Goal: Task Accomplishment & Management: Manage account settings

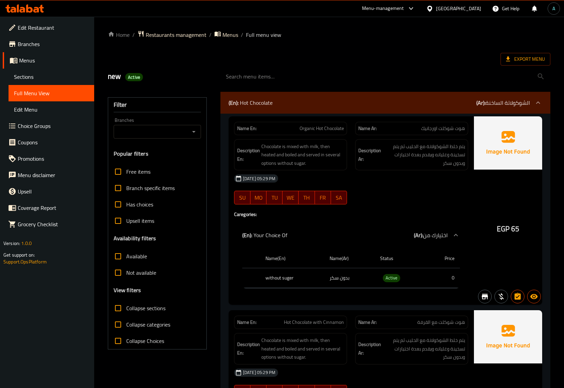
scroll to position [9452, 0]
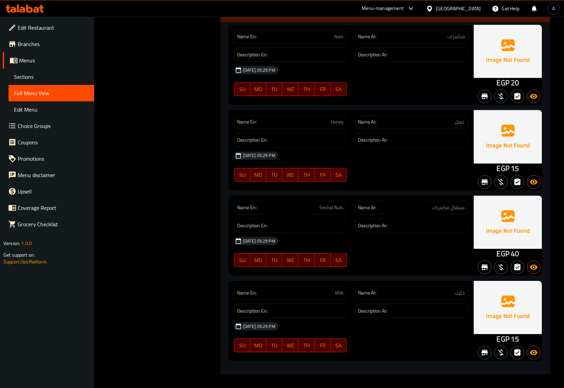
click at [36, 13] on div at bounding box center [24, 8] width 39 height 8
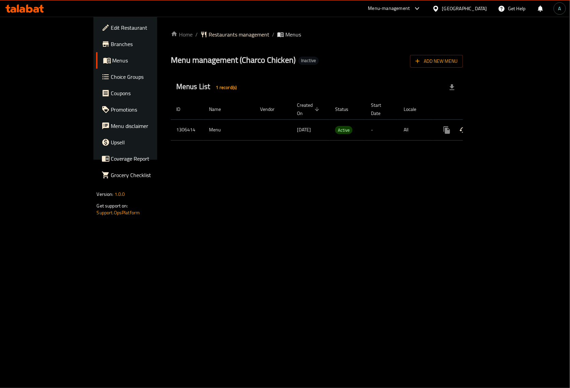
click at [500, 126] on icon "enhanced table" at bounding box center [496, 130] width 8 height 8
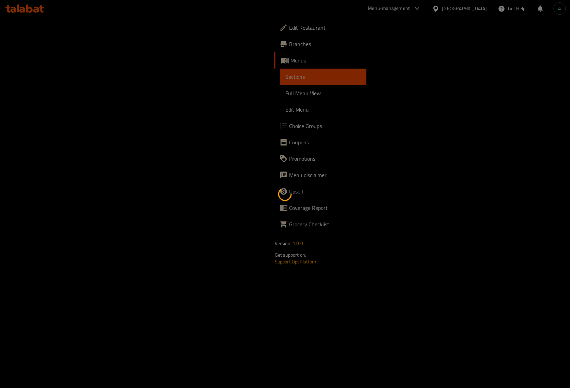
click at [41, 94] on div at bounding box center [285, 194] width 570 height 388
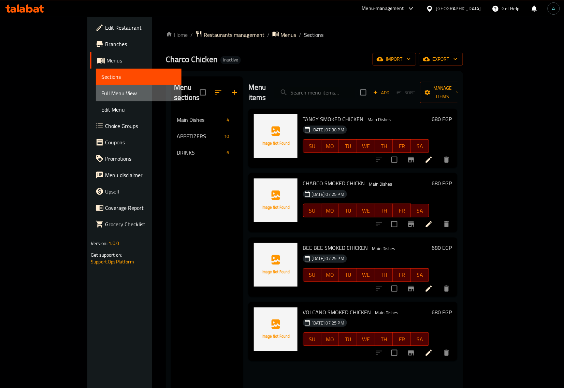
click at [101, 94] on span "Full Menu View" at bounding box center [138, 93] width 75 height 8
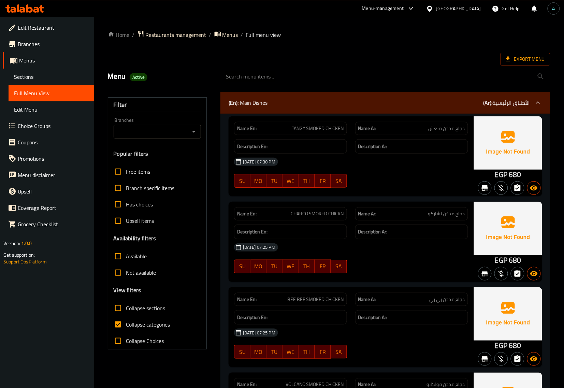
click at [132, 321] on span "Collapse categories" at bounding box center [148, 324] width 44 height 8
click at [126, 321] on input "Collapse categories" at bounding box center [118, 324] width 16 height 16
checkbox input "false"
drag, startPoint x: 500, startPoint y: 177, endPoint x: 506, endPoint y: 177, distance: 6.5
click at [506, 177] on span "EGP" at bounding box center [500, 174] width 13 height 13
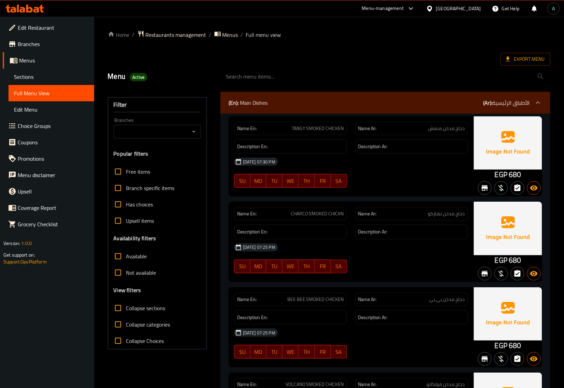
click at [495, 177] on span "EGP" at bounding box center [500, 174] width 13 height 13
drag, startPoint x: 493, startPoint y: 177, endPoint x: 507, endPoint y: 177, distance: 13.3
click at [507, 177] on div "EGP 680" at bounding box center [508, 156] width 68 height 80
copy span "EGP"
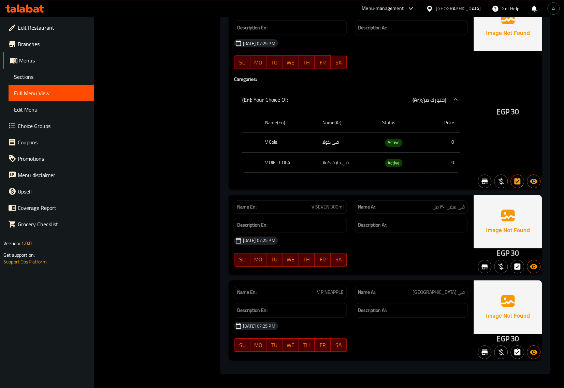
scroll to position [1777, 0]
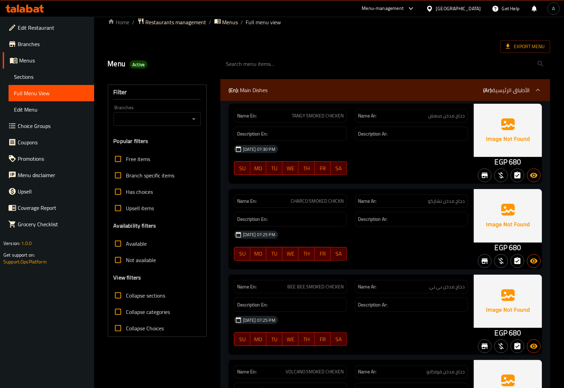
scroll to position [0, 0]
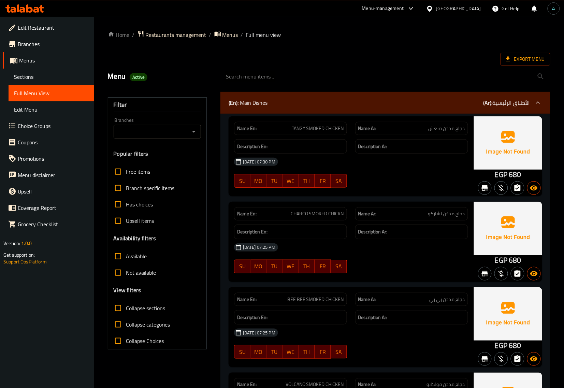
click at [314, 130] on span "TANGY SMOKED CHICKEN" at bounding box center [318, 128] width 52 height 7
copy span "TANGY SMOKED CHICKEN"
click at [333, 213] on span "CHARCO SMOKED CHICKN" at bounding box center [317, 213] width 53 height 7
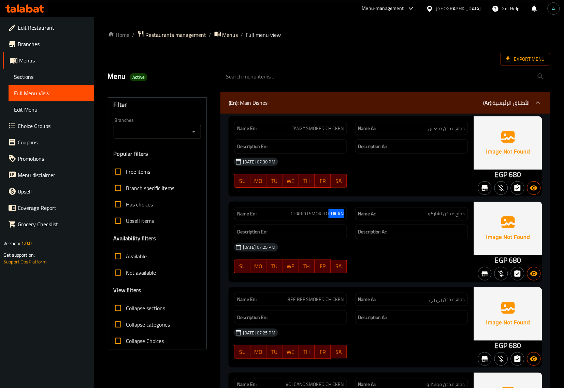
click at [333, 213] on span "CHARCO SMOKED CHICKN" at bounding box center [317, 213] width 53 height 7
copy span "CHARCO SMOKED CHICKN"
click at [311, 298] on span "BEE BEE SMOKED CHICKEN" at bounding box center [315, 299] width 57 height 7
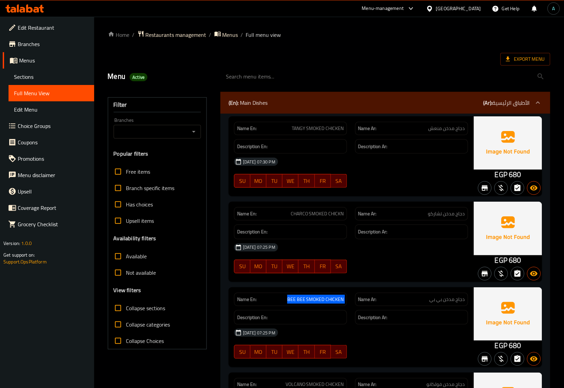
click at [311, 298] on span "BEE BEE SMOKED CHICKEN" at bounding box center [315, 299] width 57 height 7
copy span "BEE BEE SMOKED CHICKEN"
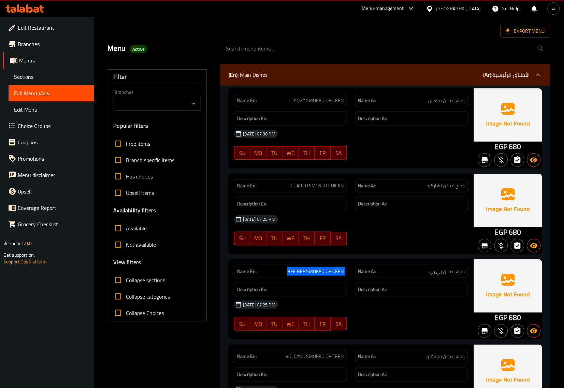
scroll to position [85, 0]
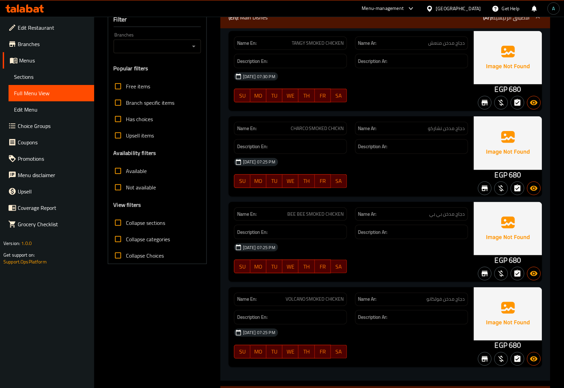
click at [315, 299] on span "VOLCANO SMOKED CHICKEN" at bounding box center [314, 299] width 58 height 7
copy span "VOLCANO SMOKED CHICKEN"
click at [272, 138] on div "Description En:" at bounding box center [290, 146] width 121 height 23
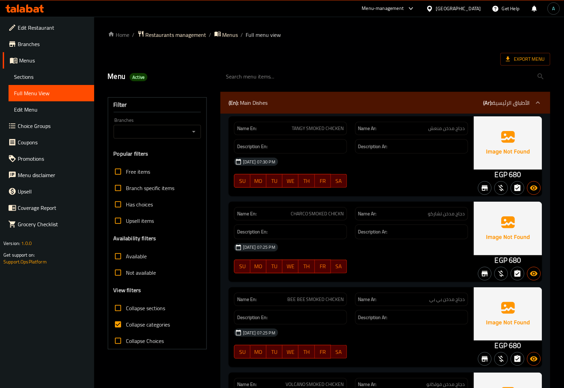
click at [36, 79] on span "Sections" at bounding box center [51, 77] width 75 height 8
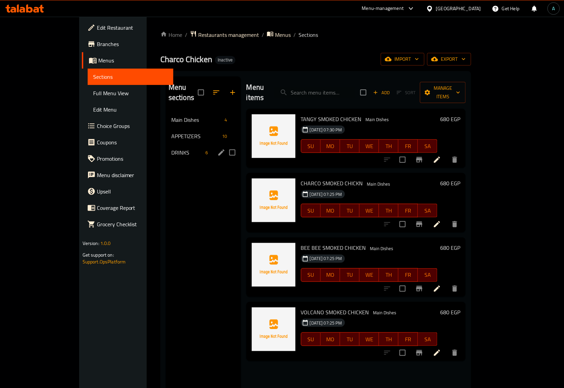
click at [171, 148] on span "DRINKS" at bounding box center [187, 152] width 32 height 8
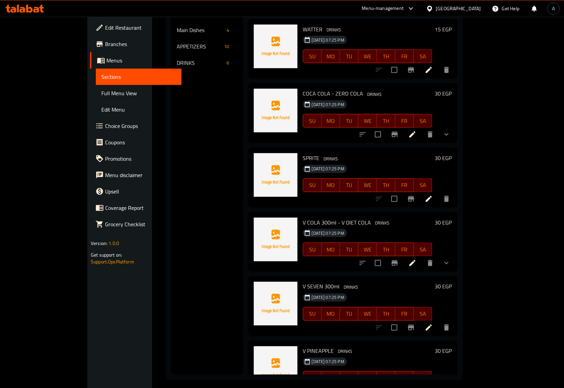
scroll to position [96, 0]
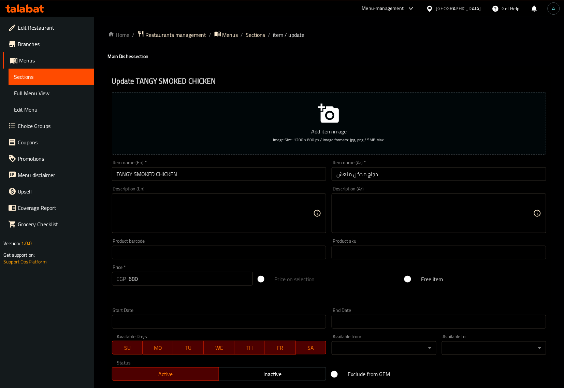
click at [265, 207] on textarea at bounding box center [215, 213] width 197 height 32
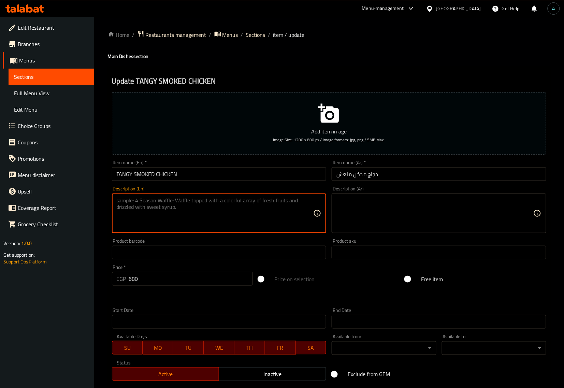
paste textarea "With special citrus sauce, served with a selection of healthy smoked vegetables…"
type textarea "With special citrus sauce, served with a selection of healthy smoked vegetables…"
click at [277, 174] on input "TANGY SMOKED CHICKEN" at bounding box center [219, 174] width 215 height 14
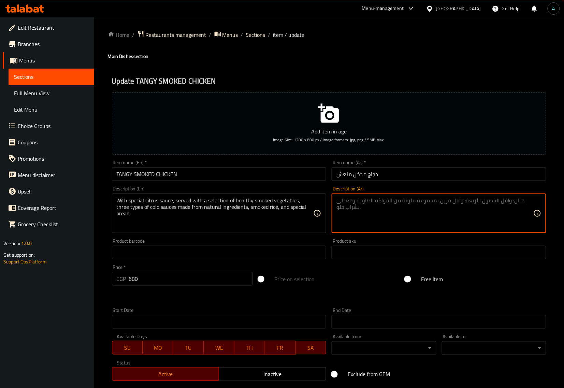
click at [381, 210] on textarea at bounding box center [434, 213] width 197 height 32
paste textarea "مع صلصة الحمضيات الخاصة، تقدم مع مجموعة مختارة من الخضروات المدخنة الصحية، وثلا…"
type textarea "مع صلصة الحمضيات الخاصة، تقدم مع مجموعة مختارة من الخضروات المدخنة الصحية، وثلا…"
click at [293, 180] on input "TANGY SMOKED CHICKEN" at bounding box center [219, 174] width 215 height 14
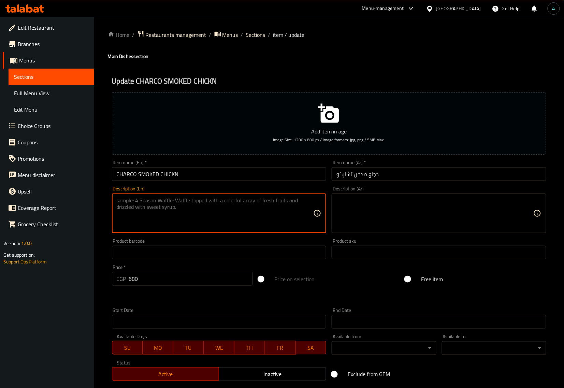
click at [239, 207] on textarea at bounding box center [215, 213] width 197 height 32
paste textarea "With special vegetable sauce, served with healthy smoked vegetables, three type…"
type textarea "With special vegetable sauce, served with healthy smoked vegetables, three type…"
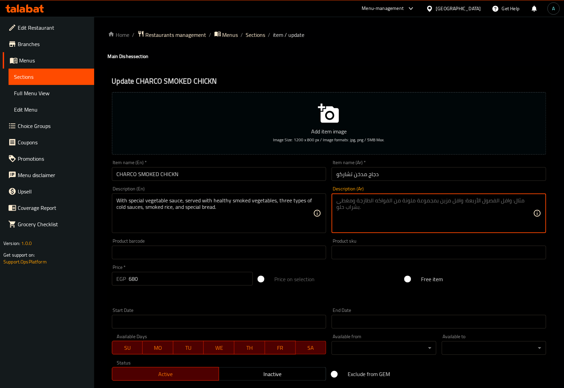
click at [395, 207] on textarea at bounding box center [434, 213] width 197 height 32
paste textarea "مع صلصة الخضار الخاصة، تقدم مع الخضار المدخنة الصحية، وثلاثة أنواع من الصلصات ا…"
type textarea "مع صلصة الخضار الخاصة، تقدم مع الخضار المدخنة الصحية، وثلاثة أنواع من الصلصات ا…"
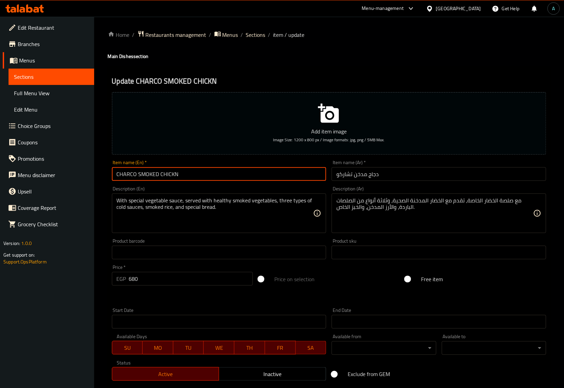
click at [274, 169] on input "CHARCO SMOKED CHICKN" at bounding box center [219, 174] width 215 height 14
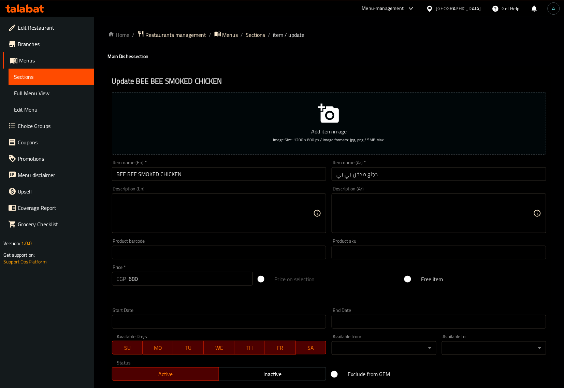
click at [247, 211] on textarea at bounding box center [215, 213] width 197 height 32
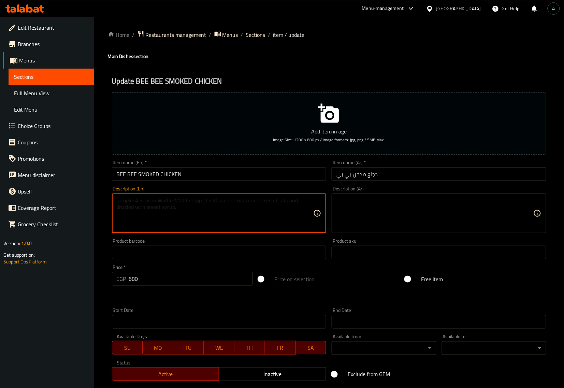
paste textarea "With special honey sauce, served with a selection of healthy smoked vegetables,…"
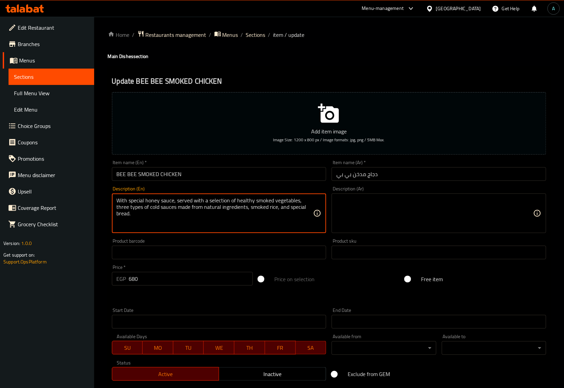
type textarea "With special honey sauce, served with a selection of healthy smoked vegetables,…"
click at [234, 172] on input "BEE BEE SMOKED CHICKEN" at bounding box center [219, 174] width 215 height 14
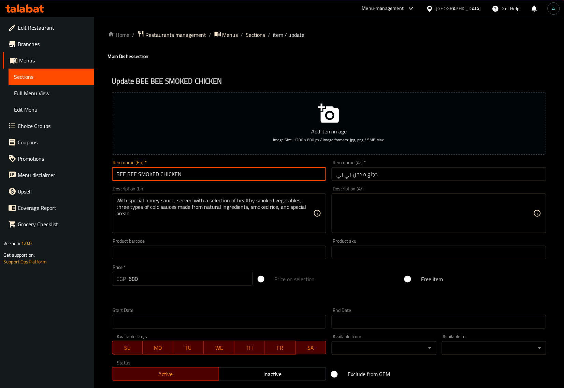
click at [351, 200] on textarea at bounding box center [434, 213] width 197 height 32
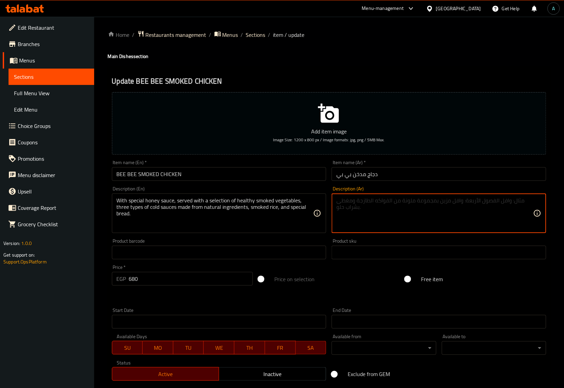
paste textarea "مع صلصة العسل الخاصة، تقدم مع مجموعة مختارة من الخضروات المدخنة الصحية، وثلاثة …"
type textarea "مع صلصة العسل الخاصة، تقدم مع مجموعة مختارة من الخضروات المدخنة الصحية، وثلاثة …"
click at [293, 172] on input "BEE BEE SMOKED CHICKEN" at bounding box center [219, 174] width 215 height 14
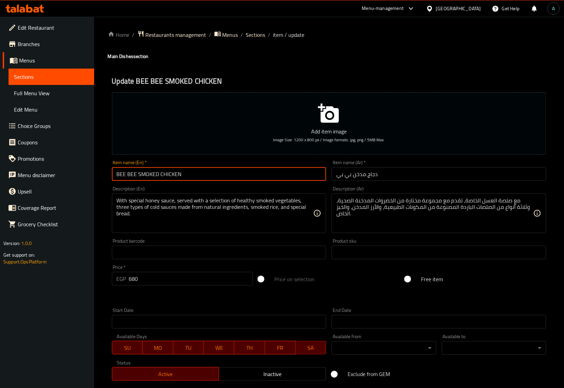
click at [228, 174] on input "BEE BEE SMOKED CHICKEN" at bounding box center [219, 174] width 215 height 14
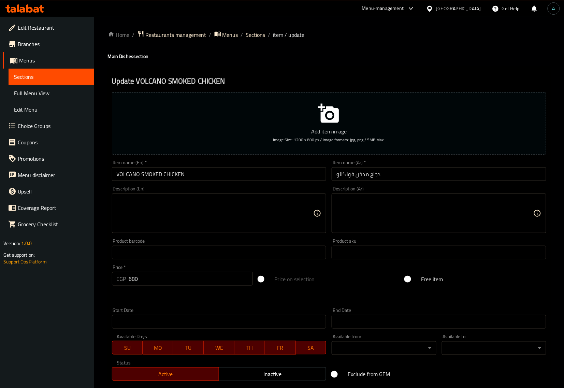
click at [268, 209] on textarea at bounding box center [215, 213] width 197 height 32
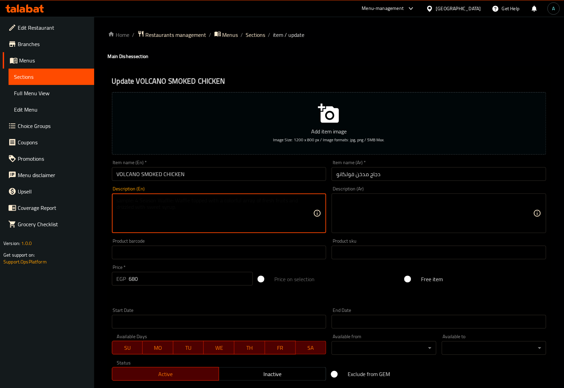
paste textarea "With special citrus sauce, served with a selection of healthy smoked vegetables…"
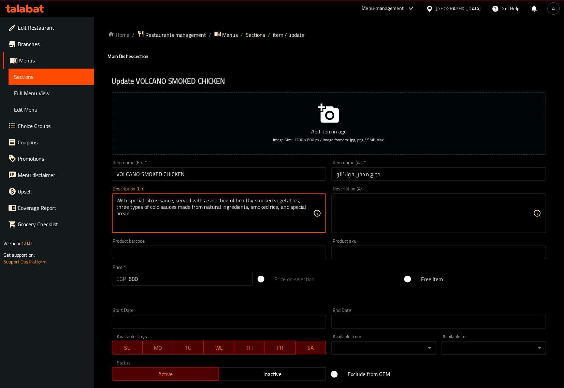
type textarea "With special citrus sauce, served with a selection of healthy smoked vegetables…"
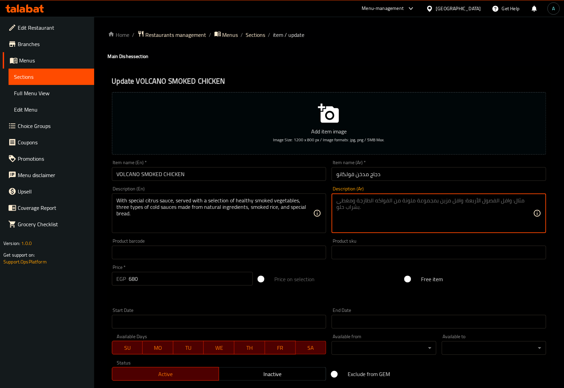
click at [394, 223] on textarea at bounding box center [434, 213] width 197 height 32
paste textarea "مع صلصة الحمضيات الخاصة، تقدم مع مجموعة مختارة من الخضروات المدخنة الصحية، وثلا…"
type textarea "مع صلصة الحمضيات الخاصة، تقدم مع مجموعة مختارة من الخضروات المدخنة الصحية، وثلا…"
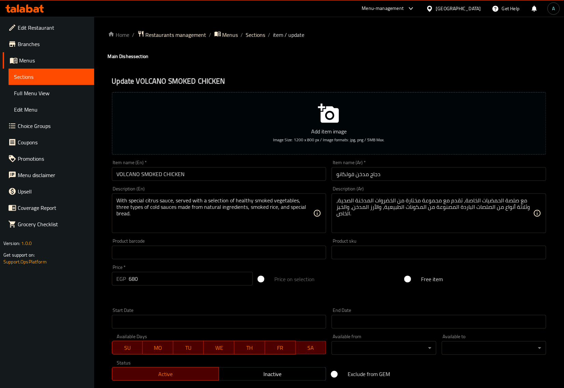
click at [386, 164] on div "Item name (Ar)   * دجاج مدخن فولكانو Item name (Ar) *" at bounding box center [438, 170] width 215 height 21
click at [390, 173] on input "دجاج مدخن فولكانو" at bounding box center [438, 174] width 215 height 14
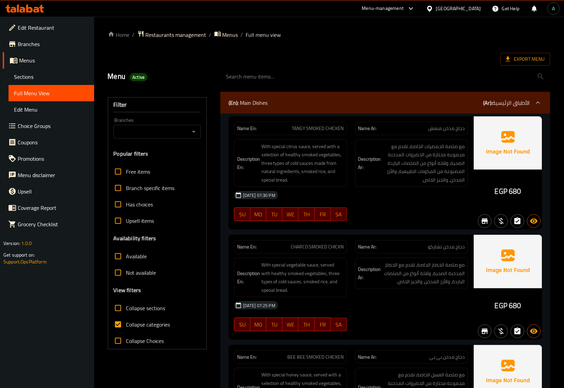
click at [135, 325] on span "Collapse categories" at bounding box center [148, 324] width 44 height 8
click at [126, 325] on input "Collapse categories" at bounding box center [118, 324] width 16 height 16
checkbox input "false"
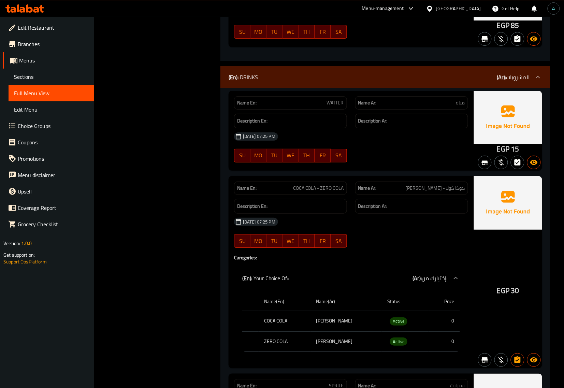
scroll to position [1433, 0]
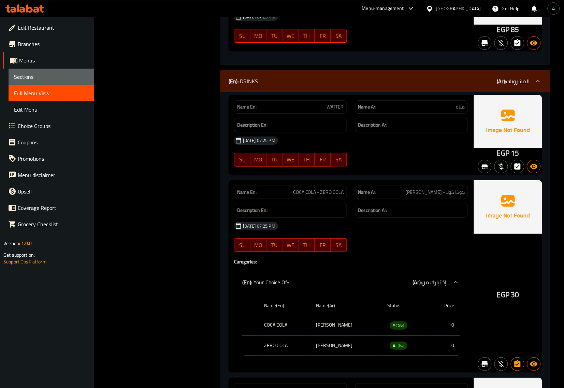
click at [41, 81] on link "Sections" at bounding box center [52, 77] width 86 height 16
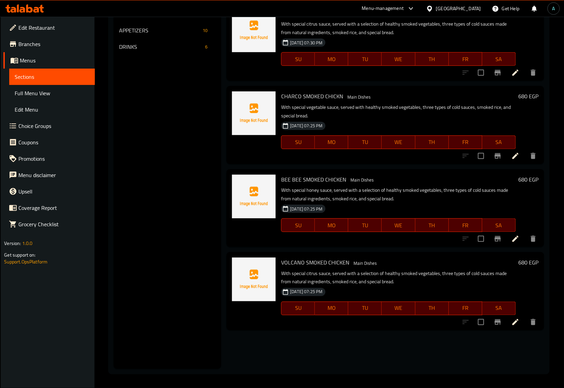
click at [159, 13] on div "Menu-management Egypt Get Help A" at bounding box center [282, 8] width 564 height 16
click at [153, 46] on span "DRINKS" at bounding box center [151, 47] width 64 height 8
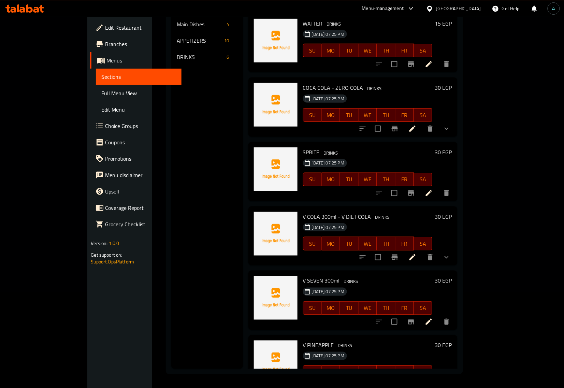
scroll to position [15, 0]
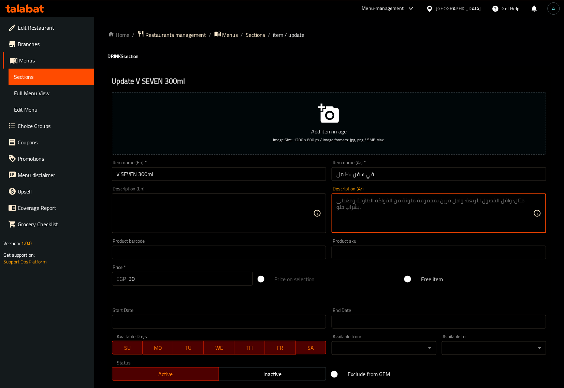
click at [389, 218] on textarea at bounding box center [434, 213] width 197 height 32
paste textarea "مشروب غازي مكربن"
type textarea "مشروب غازي مكربن"
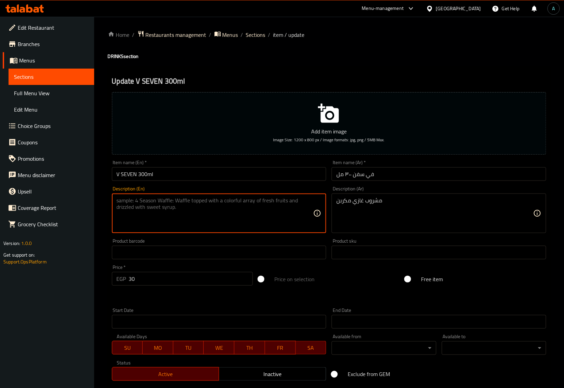
click at [168, 206] on textarea at bounding box center [215, 213] width 197 height 32
paste textarea "Carbonated soft drink"
type textarea "Carbonated soft drink"
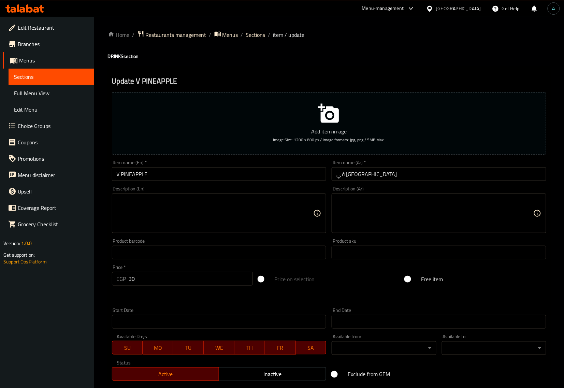
click at [213, 224] on textarea at bounding box center [215, 213] width 197 height 32
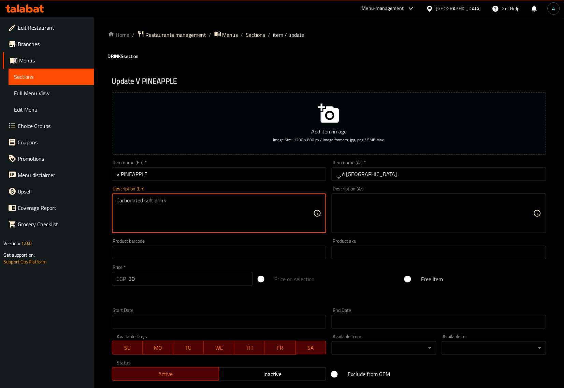
type textarea "Carbonated soft drink"
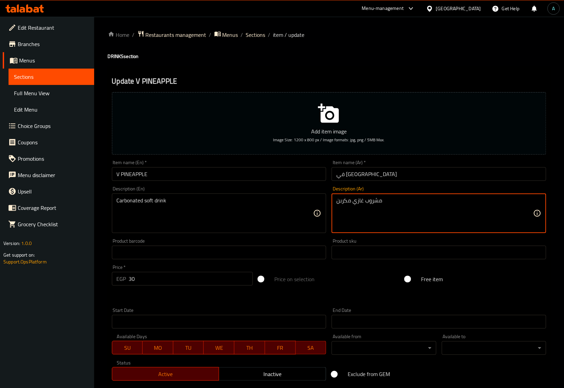
type textarea "مشروب غازي مكربن"
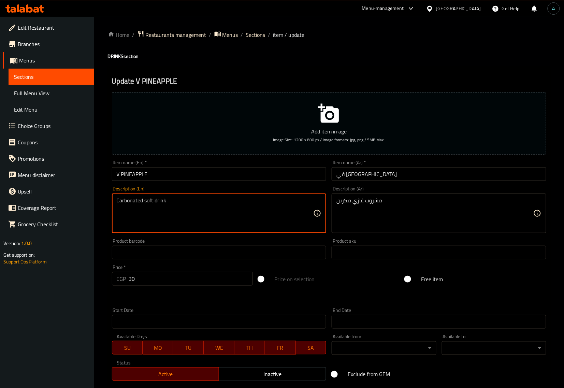
drag, startPoint x: 126, startPoint y: 203, endPoint x: 115, endPoint y: 76, distance: 127.7
click at [160, 172] on input "V PINEAPPLE" at bounding box center [219, 174] width 215 height 14
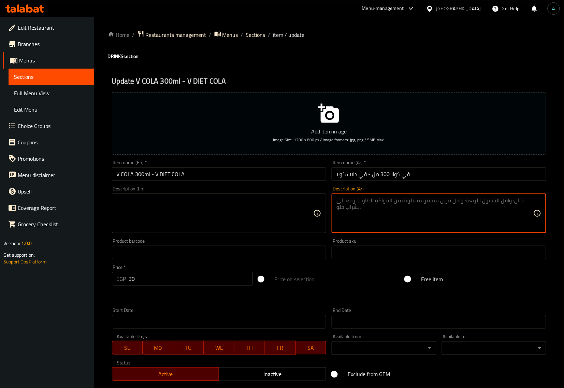
click at [415, 210] on textarea at bounding box center [434, 213] width 197 height 32
paste textarea "مشروب غازي مكربن"
type textarea "مشروب غازي مكربن"
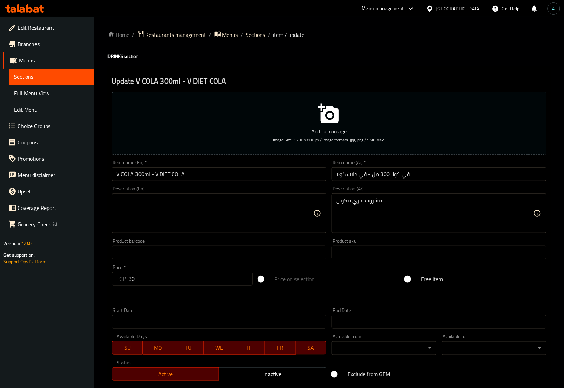
click at [160, 196] on div "Description (En)" at bounding box center [219, 213] width 215 height 40
paste textarea "Carbonated soft drink"
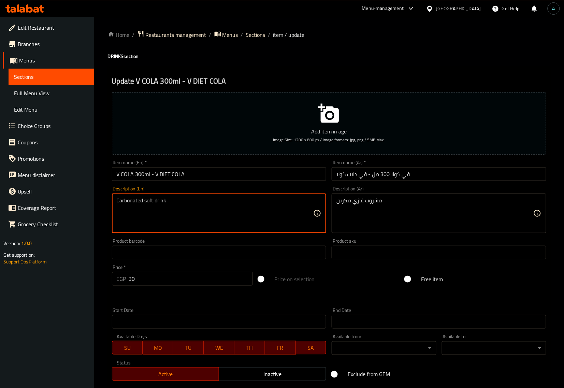
type textarea "Carbonated soft drink"
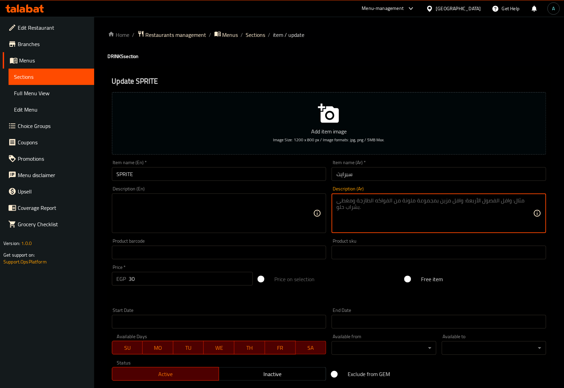
click at [433, 212] on textarea at bounding box center [434, 213] width 197 height 32
paste textarea "مشروب غازي مكربن"
type textarea "مشروب غازي مكربن"
click at [162, 233] on div "Description (En) Description (En)" at bounding box center [219, 209] width 220 height 52
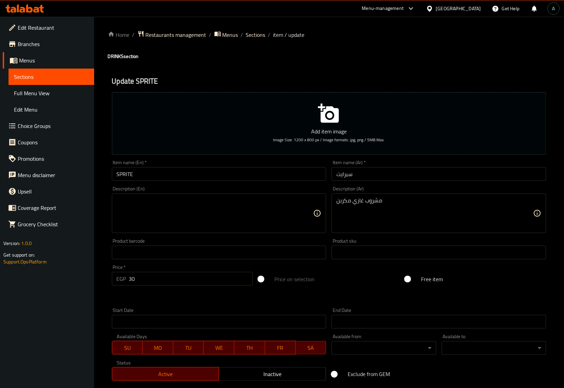
click at [162, 224] on textarea at bounding box center [215, 213] width 197 height 32
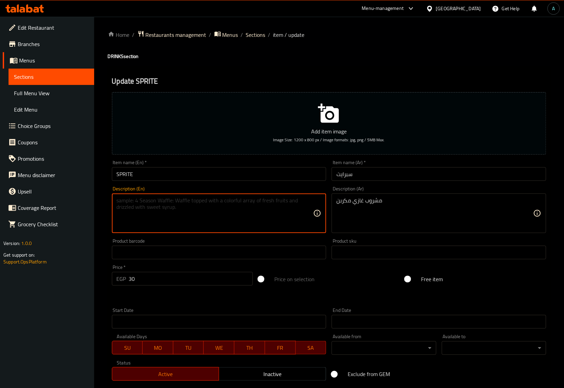
paste textarea "Carbonated soft drink"
type textarea "Carbonated soft drink"
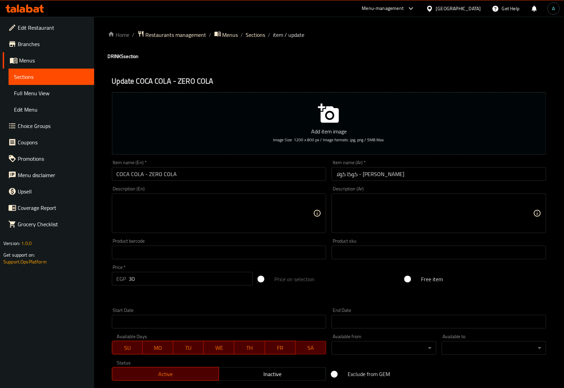
drag, startPoint x: 393, startPoint y: 210, endPoint x: 358, endPoint y: 195, distance: 37.6
click at [393, 210] on textarea at bounding box center [434, 213] width 197 height 32
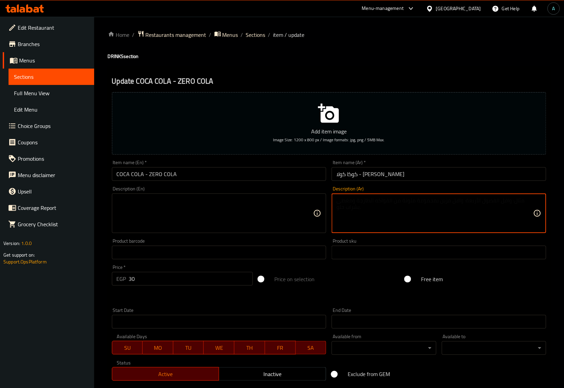
paste textarea "مشروب غازي مكربن"
type textarea "مشروب غازي مكربن"
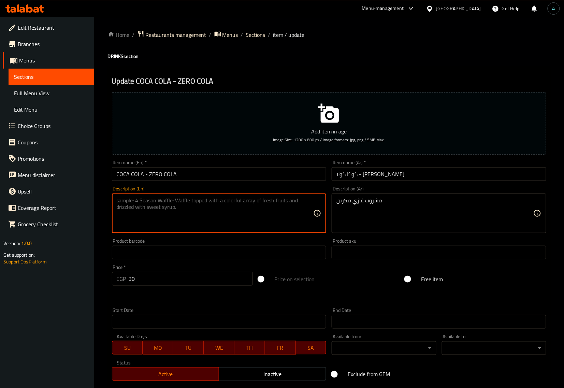
click at [166, 205] on textarea at bounding box center [215, 213] width 197 height 32
paste textarea "Carbonated soft drink"
type textarea "Carbonated soft drink"
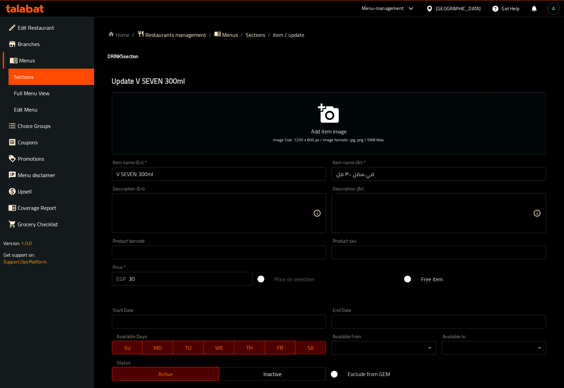
click at [220, 219] on textarea at bounding box center [215, 213] width 197 height 32
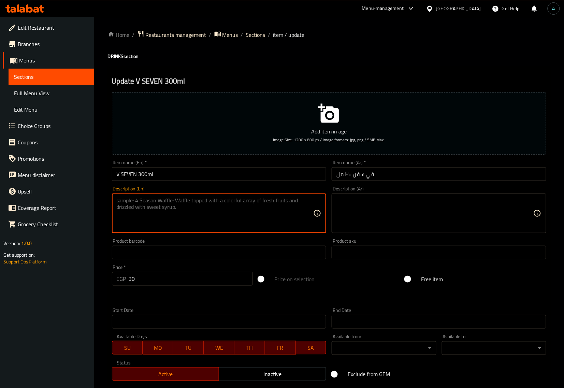
paste textarea "Carbonated soft drink"
type textarea "Carbonated soft drink"
click at [422, 208] on textarea at bounding box center [434, 213] width 197 height 32
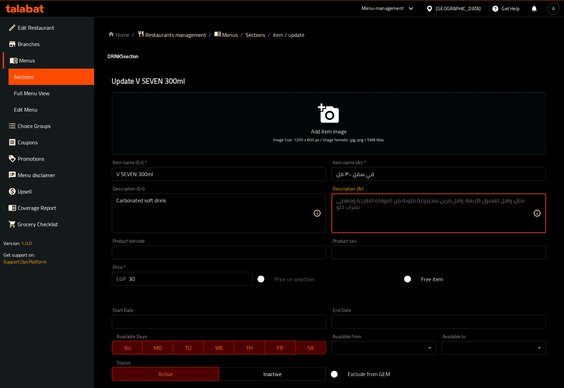
paste textarea "مشروب غازي مكربن"
type textarea "مشروب غازي مكربن"
click at [267, 172] on input "V SEVEN 300ml" at bounding box center [219, 174] width 215 height 14
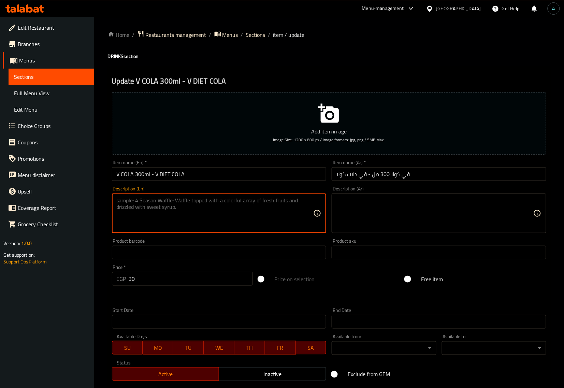
click at [234, 219] on textarea at bounding box center [215, 213] width 197 height 32
paste textarea "Carbonated soft drink"
type textarea "Carbonated soft drink"
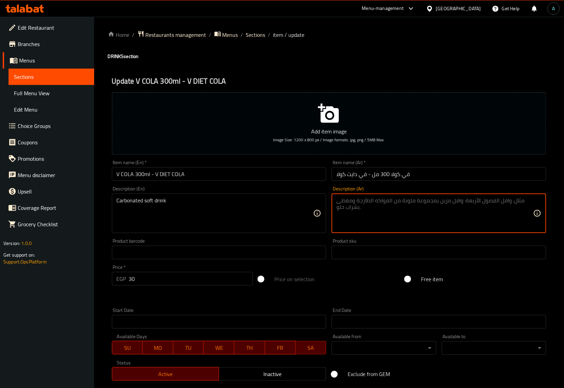
click at [374, 207] on textarea at bounding box center [434, 213] width 197 height 32
paste textarea "مشروب غازي مكربن"
type textarea "مشروب غازي مكربن"
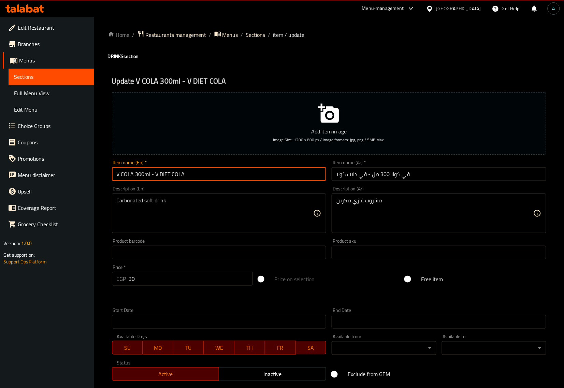
click at [292, 178] on input "V COLA 300ml - V DIET COLA" at bounding box center [219, 174] width 215 height 14
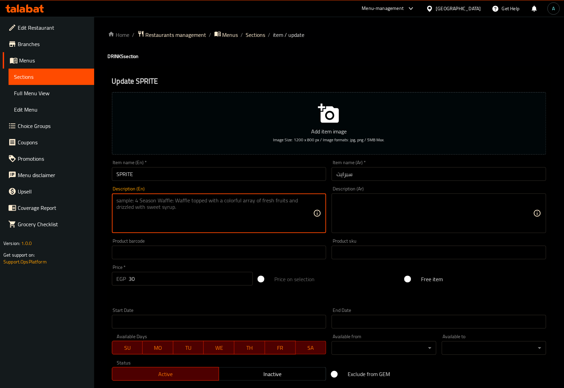
click at [183, 217] on textarea at bounding box center [215, 213] width 197 height 32
paste textarea "Carbonated soft drink"
type textarea "Carbonated soft drink"
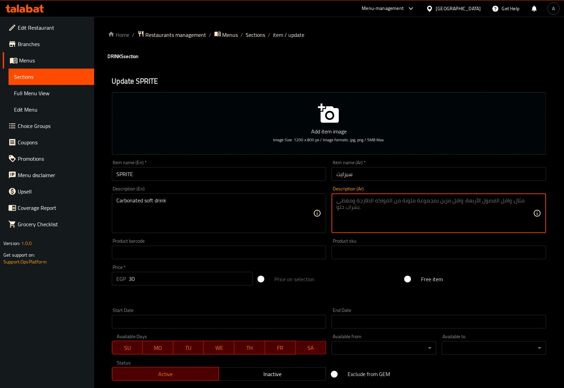
click at [345, 213] on textarea at bounding box center [434, 213] width 197 height 32
paste textarea "مشروب غازي مكربن"
type textarea "مشروب غازي مكربن"
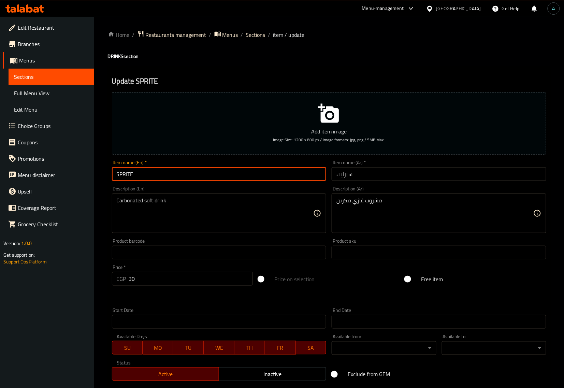
click at [263, 173] on input "SPRITE" at bounding box center [219, 174] width 215 height 14
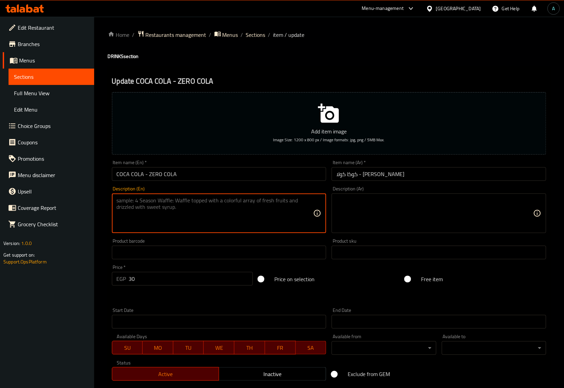
click at [178, 210] on textarea at bounding box center [215, 213] width 197 height 32
click at [306, 204] on textarea at bounding box center [215, 213] width 197 height 32
click at [180, 211] on textarea at bounding box center [215, 213] width 197 height 32
paste textarea "Carbonated soft drink"
type textarea "Carbonated soft drink"
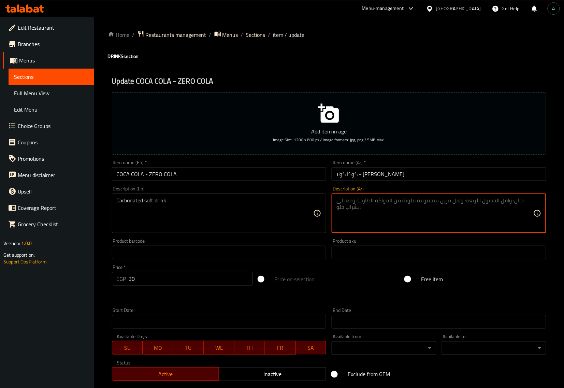
click at [390, 214] on textarea at bounding box center [434, 213] width 197 height 32
paste textarea "مشروب غازي مكربن"
type textarea "مشروب غازي مكربن"
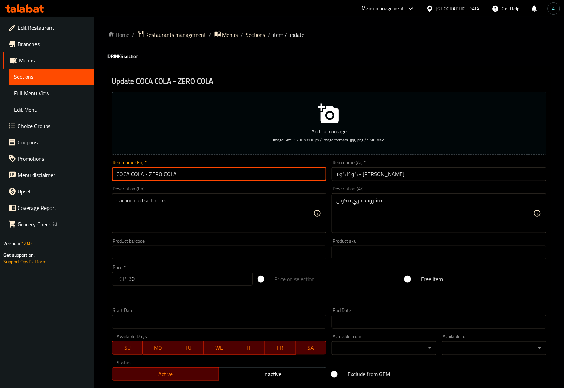
click at [248, 174] on input "COCA COLA - ZERO COLA" at bounding box center [219, 174] width 215 height 14
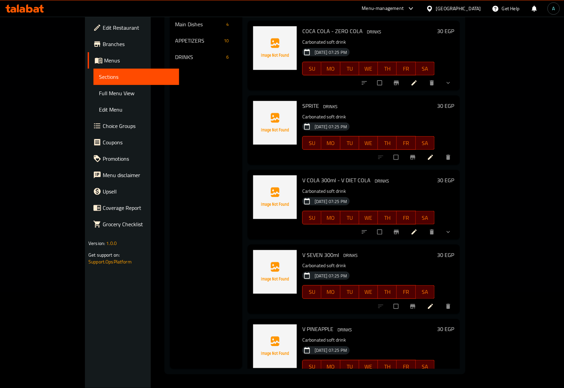
scroll to position [65, 0]
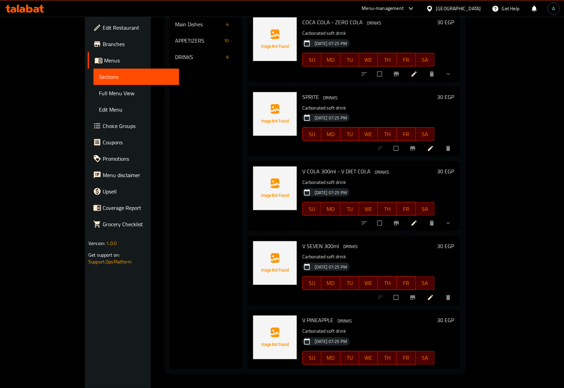
click at [99, 94] on span "Full Menu View" at bounding box center [136, 93] width 75 height 8
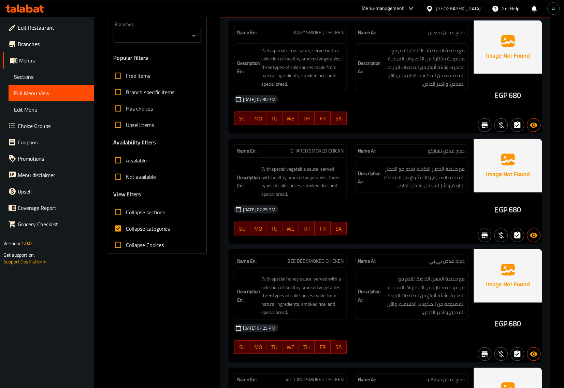
click at [145, 226] on span "Collapse categories" at bounding box center [148, 228] width 44 height 8
click at [126, 226] on input "Collapse categories" at bounding box center [118, 228] width 16 height 16
checkbox input "false"
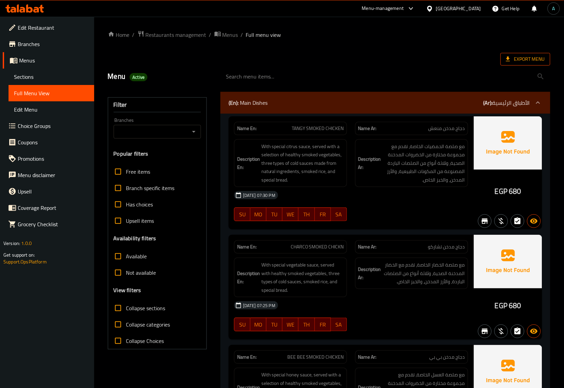
click at [517, 57] on span "Export Menu" at bounding box center [525, 59] width 39 height 9
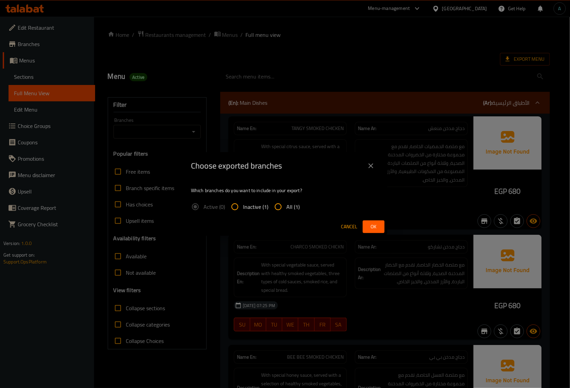
click at [297, 208] on span "All (1)" at bounding box center [292, 207] width 13 height 8
click at [286, 208] on input "All (1)" at bounding box center [278, 206] width 16 height 16
radio input "true"
click at [373, 228] on span "Ok" at bounding box center [373, 226] width 11 height 9
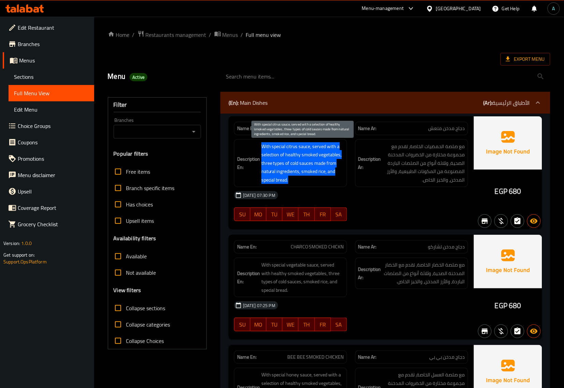
drag, startPoint x: 263, startPoint y: 146, endPoint x: 333, endPoint y: 180, distance: 78.1
click at [333, 180] on span "With special citrus sauce, served with a selection of healthy smoked vegetables…" at bounding box center [302, 163] width 83 height 42
click at [316, 182] on span "With special citrus sauce, served with a selection of healthy smoked vegetables…" at bounding box center [302, 163] width 83 height 42
drag, startPoint x: 298, startPoint y: 179, endPoint x: 260, endPoint y: 148, distance: 48.9
click at [260, 148] on h6 "Description En: With special citrus sauce, served with a selection of healthy s…" at bounding box center [290, 163] width 107 height 42
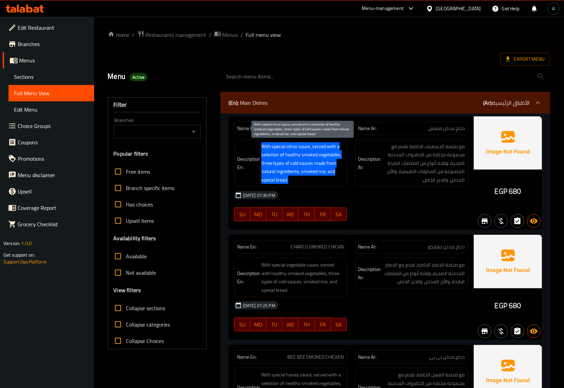
click at [284, 176] on span "With special citrus sauce, served with a selection of healthy smoked vegetables…" at bounding box center [302, 163] width 83 height 42
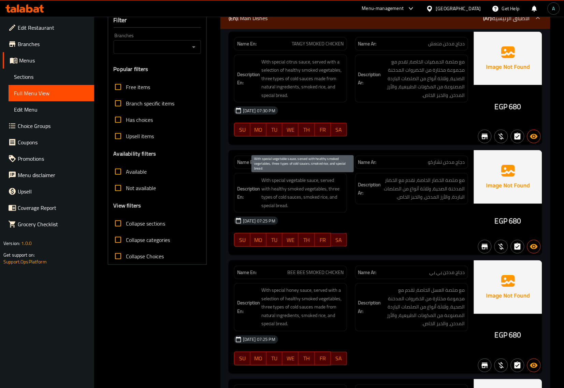
scroll to position [85, 0]
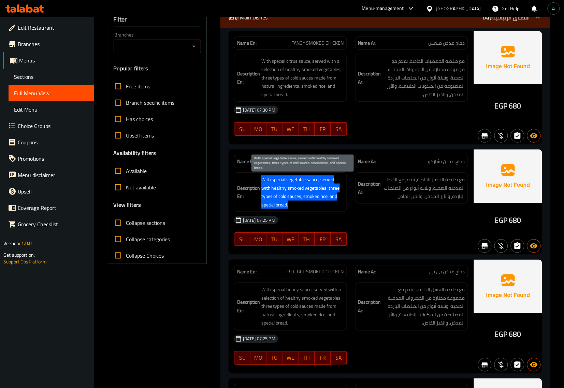
drag, startPoint x: 258, startPoint y: 178, endPoint x: 314, endPoint y: 208, distance: 63.8
click at [314, 208] on h6 "Description En: With special vegetable sauce, served with healthy smoked vegeta…" at bounding box center [290, 191] width 107 height 33
click at [296, 202] on span "With special vegetable sauce, served with healthy smoked vegetables, three type…" at bounding box center [302, 191] width 83 height 33
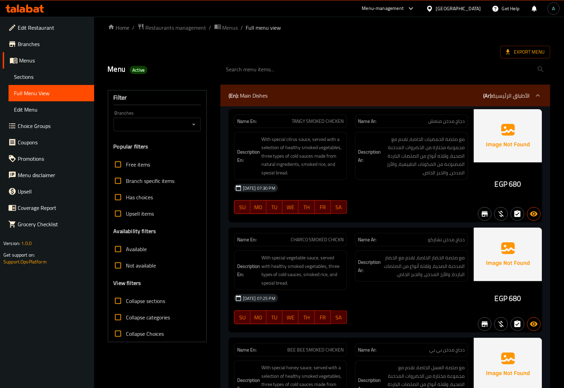
scroll to position [0, 0]
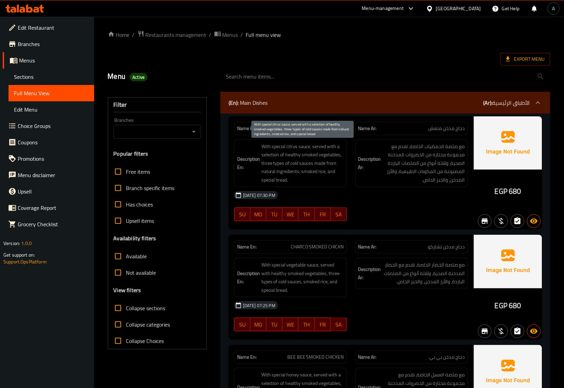
click at [295, 181] on span "With special citrus sauce, served with a selection of healthy smoked vegetables…" at bounding box center [302, 163] width 83 height 42
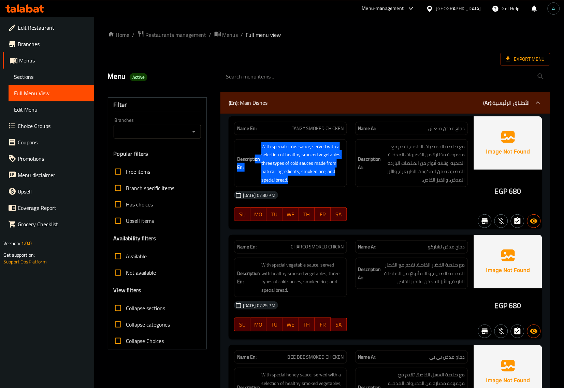
drag, startPoint x: 306, startPoint y: 183, endPoint x: 256, endPoint y: 156, distance: 57.1
click at [256, 156] on h6 "Description En: With special citrus sauce, served with a selection of healthy s…" at bounding box center [290, 163] width 107 height 42
click at [274, 173] on span "With special citrus sauce, served with a selection of healthy smoked vegetables…" at bounding box center [302, 163] width 83 height 42
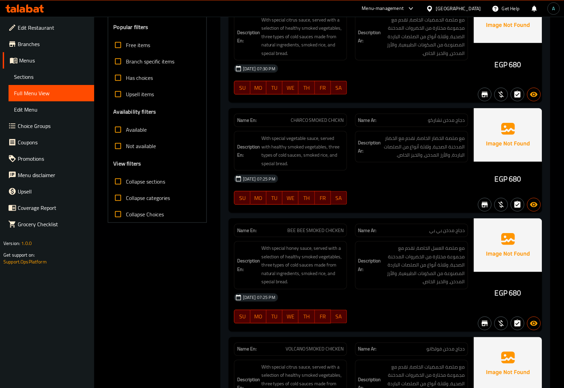
scroll to position [85, 0]
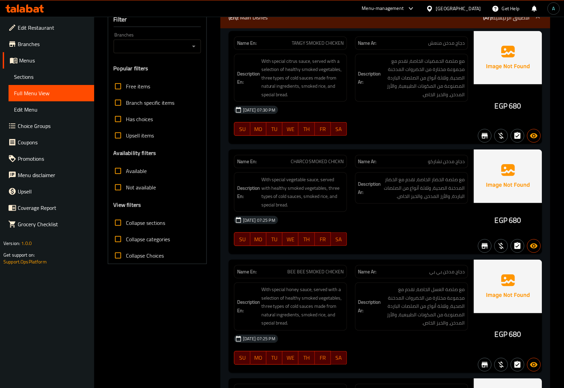
click at [221, 241] on div "Name En: TANGY SMOKED CHICKEN Name Ar: دجاج مدخن منعش Description En: With spec…" at bounding box center [385, 266] width 330 height 477
click at [44, 11] on div at bounding box center [24, 9] width 49 height 14
click at [40, 10] on icon at bounding box center [24, 8] width 39 height 8
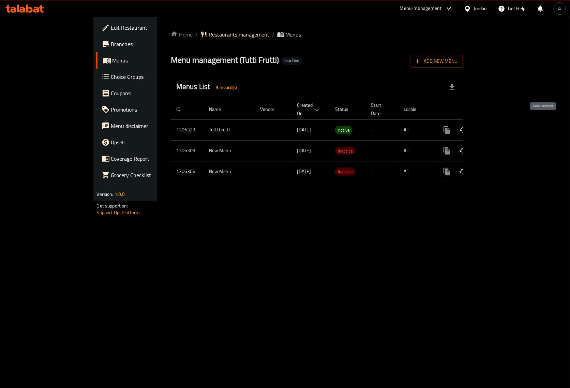
click at [500, 126] on icon "enhanced table" at bounding box center [496, 130] width 8 height 8
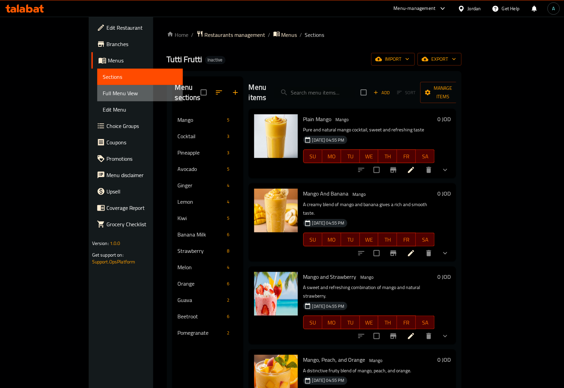
click at [103, 91] on span "Full Menu View" at bounding box center [140, 93] width 75 height 8
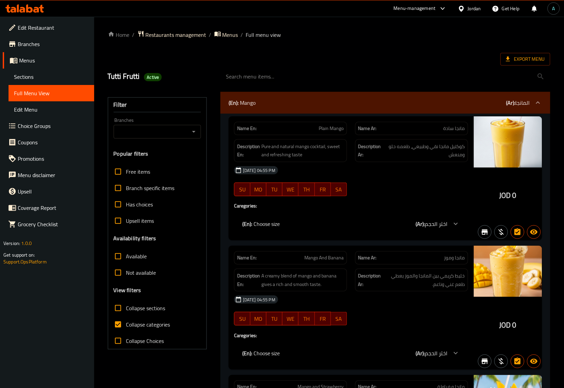
click at [138, 315] on label "Collapse sections" at bounding box center [138, 308] width 56 height 16
click at [126, 315] on input "Collapse sections" at bounding box center [118, 308] width 16 height 16
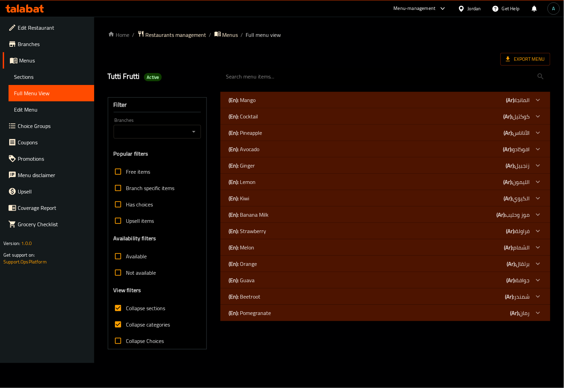
click at [138, 304] on span "Collapse sections" at bounding box center [145, 308] width 39 height 8
click at [126, 304] on input "Collapse sections" at bounding box center [118, 308] width 16 height 16
checkbox input "false"
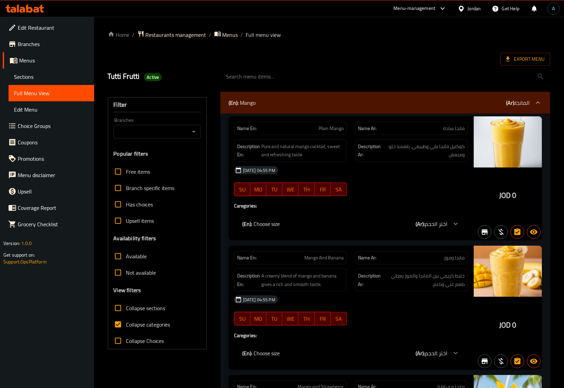
click at [138, 323] on span "Collapse categories" at bounding box center [148, 324] width 44 height 8
click at [126, 323] on input "Collapse categories" at bounding box center [118, 324] width 16 height 16
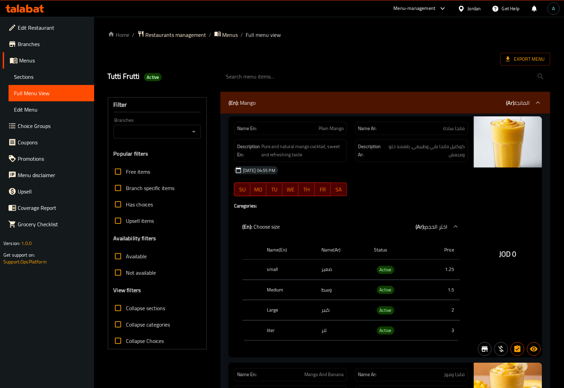
click at [245, 105] on p "(En): Mango" at bounding box center [241, 103] width 27 height 8
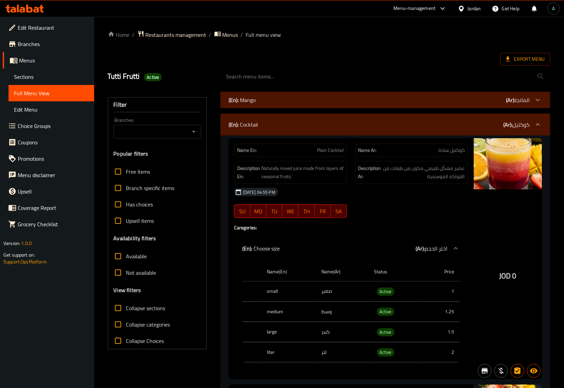
click at [257, 123] on p "(En): Cocktail" at bounding box center [242, 124] width 29 height 8
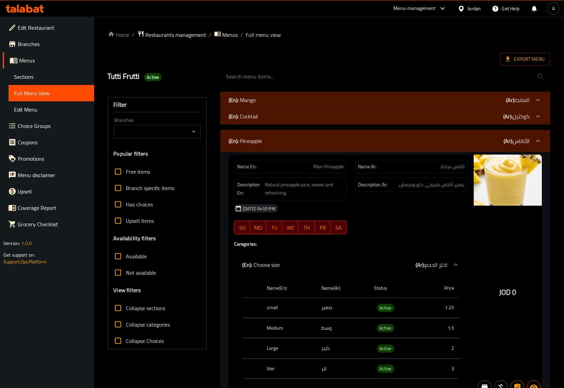
click at [269, 144] on div "(En): Pineapple (Ar): الأناناس" at bounding box center [378, 141] width 301 height 8
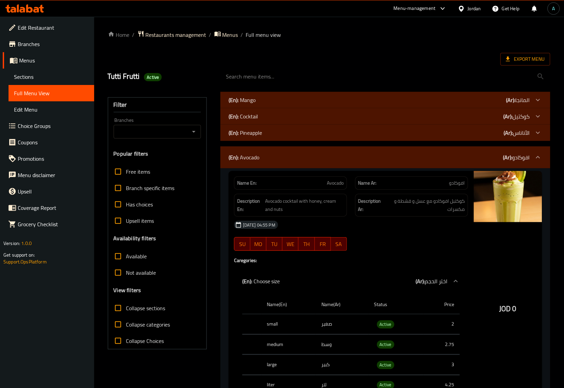
click at [267, 160] on div "(En): Avocado (Ar): افوكادو" at bounding box center [378, 157] width 301 height 8
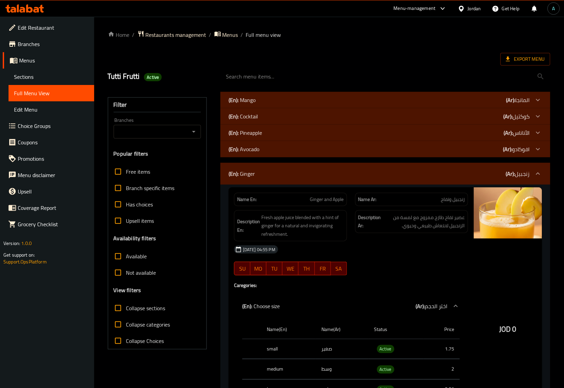
click at [258, 166] on div "(En): Ginger (Ar): زنجبيل" at bounding box center [385, 174] width 330 height 22
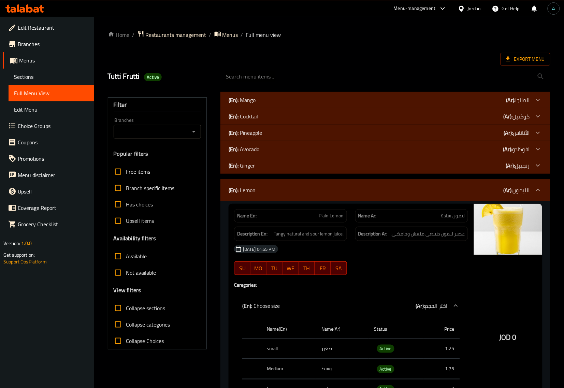
click at [279, 199] on div "(En): Lemon (Ar): الليمون" at bounding box center [385, 190] width 330 height 22
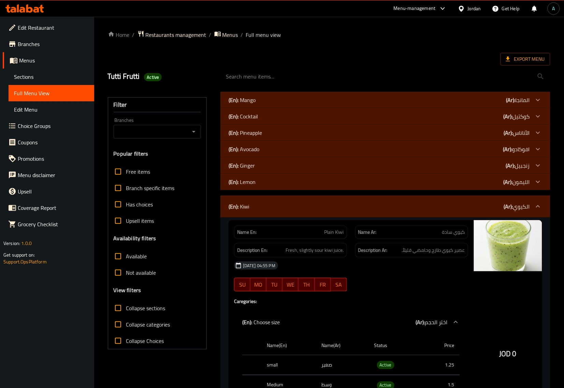
click at [282, 211] on div "(En): Kiwi (Ar): الكيوي" at bounding box center [385, 206] width 330 height 22
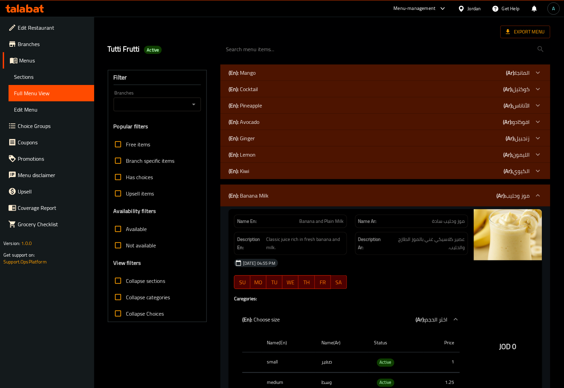
scroll to position [43, 0]
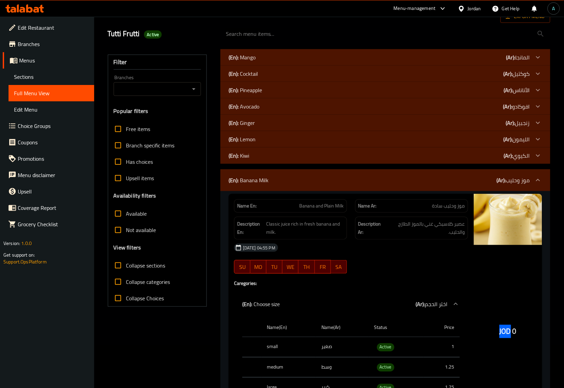
drag, startPoint x: 497, startPoint y: 333, endPoint x: 513, endPoint y: 335, distance: 16.1
click at [513, 335] on div "JOD 0" at bounding box center [508, 314] width 68 height 241
copy span "JOD"
click at [386, 346] on span "Active" at bounding box center [385, 347] width 17 height 8
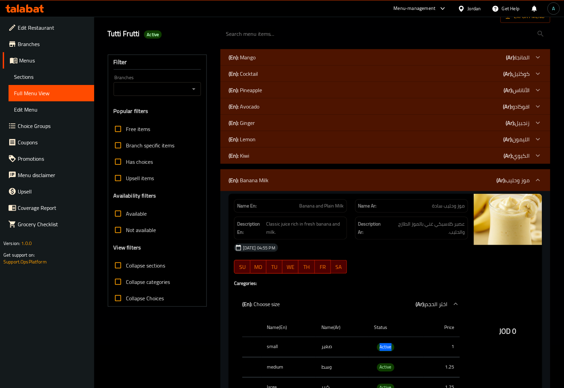
copy span "Active"
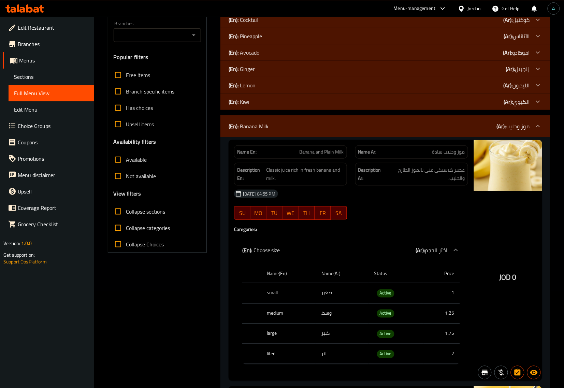
scroll to position [85, 0]
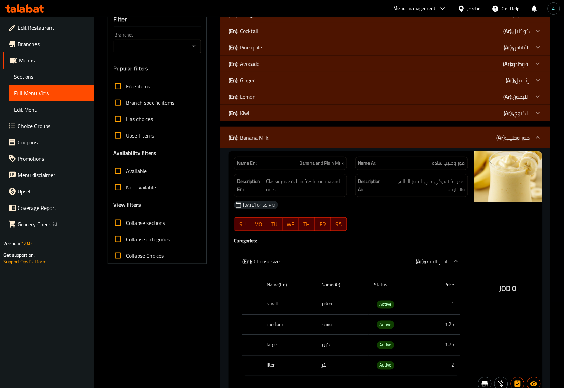
click at [147, 246] on label "Collapse categories" at bounding box center [140, 239] width 60 height 16
click at [126, 246] on input "Collapse categories" at bounding box center [118, 239] width 16 height 16
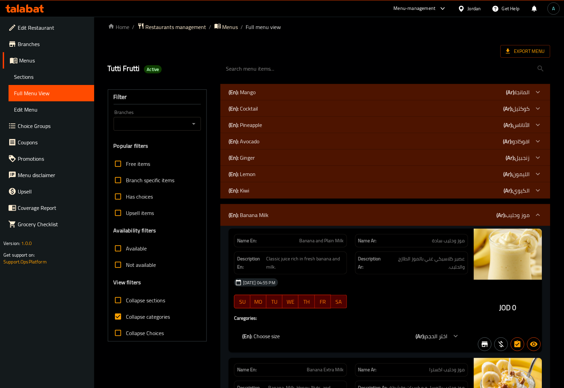
scroll to position [0, 0]
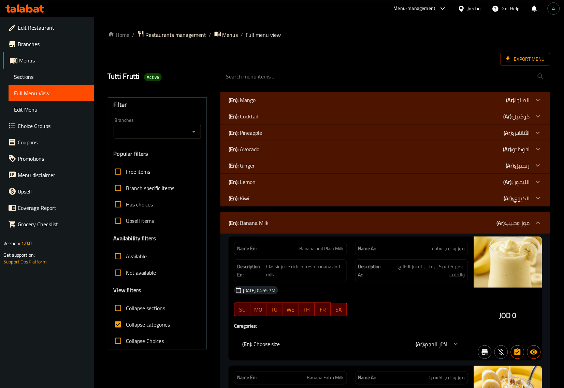
click at [128, 328] on span "Collapse categories" at bounding box center [148, 324] width 44 height 8
click at [126, 329] on input "Collapse categories" at bounding box center [118, 324] width 16 height 16
checkbox input "false"
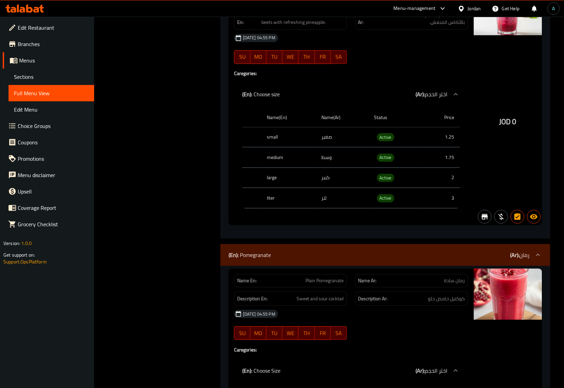
scroll to position [8055, 0]
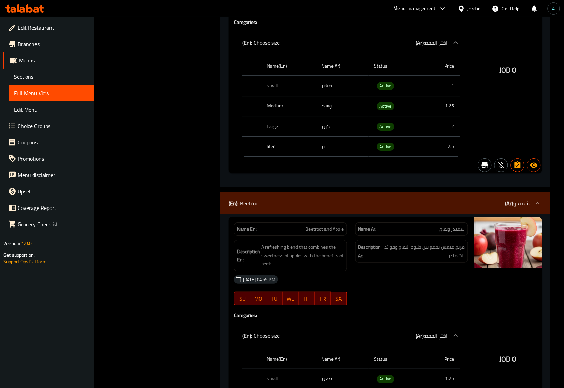
scroll to position [6520, 0]
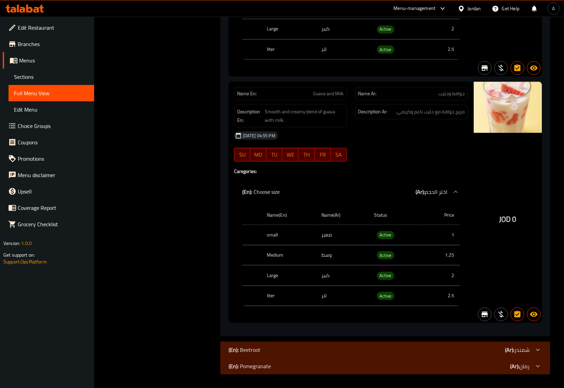
scroll to position [6502, 0]
drag, startPoint x: 499, startPoint y: 218, endPoint x: 509, endPoint y: 218, distance: 10.2
copy span "JOD"
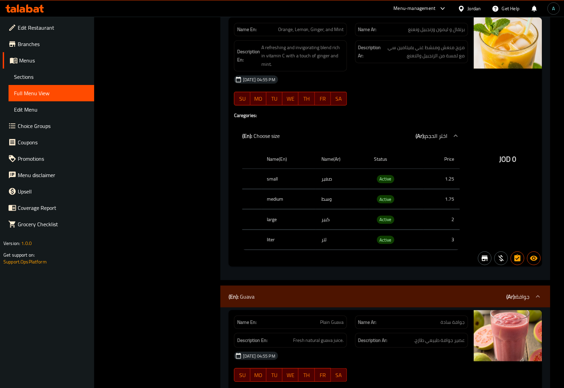
scroll to position [6033, 0]
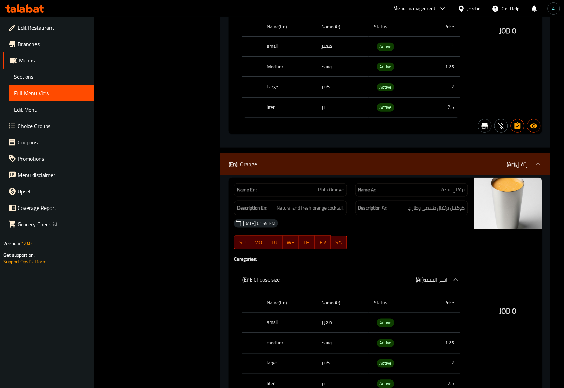
scroll to position [4542, 0]
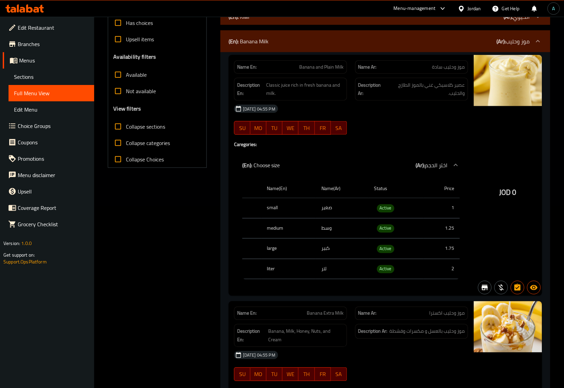
scroll to position [430, 0]
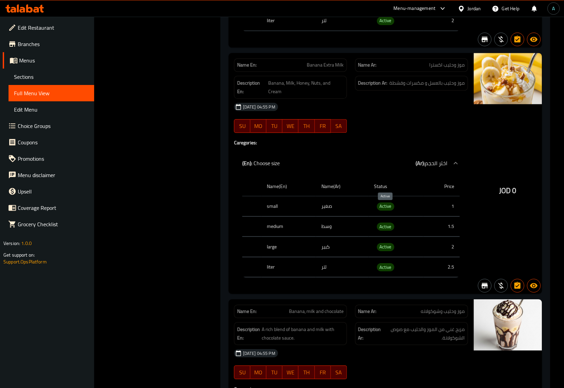
click at [384, 210] on span "Active" at bounding box center [385, 206] width 17 height 8
copy span "Active"
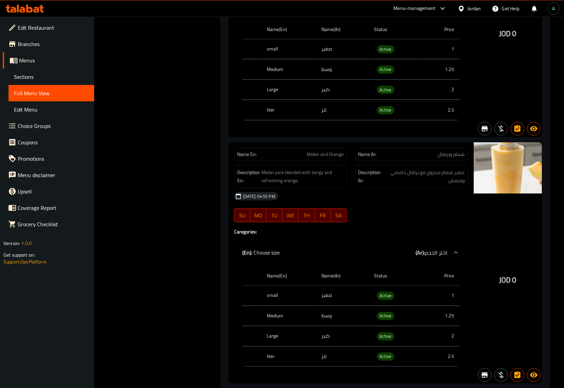
scroll to position [4482, 0]
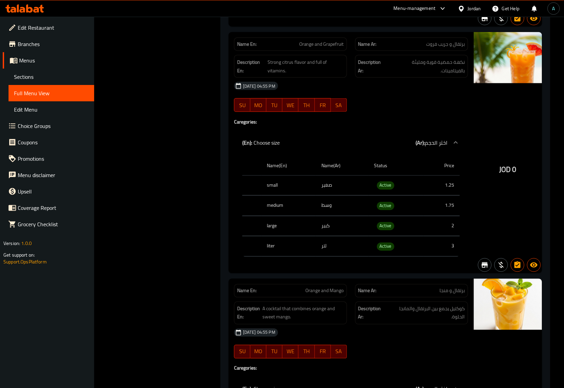
scroll to position [5590, 0]
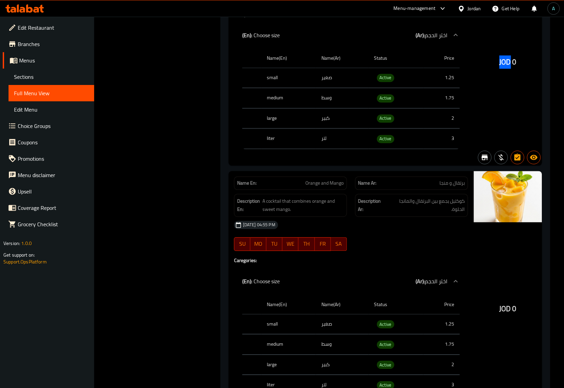
drag, startPoint x: 497, startPoint y: 99, endPoint x: 511, endPoint y: 102, distance: 14.2
copy span "JOD"
click at [383, 122] on span "Active" at bounding box center [385, 119] width 17 height 8
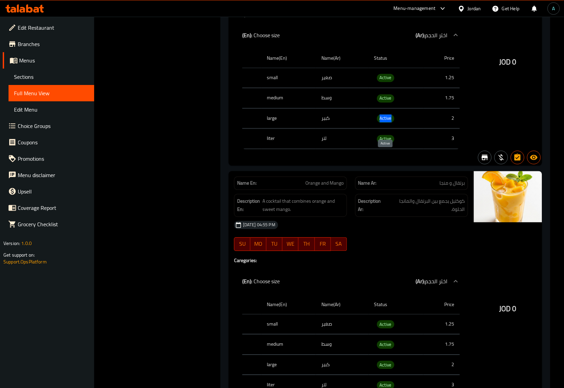
copy span "Active"
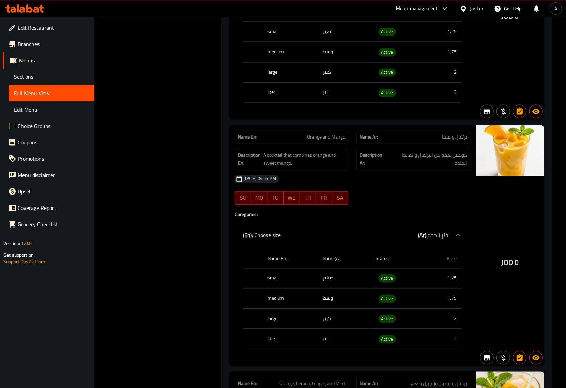
scroll to position [5984, 0]
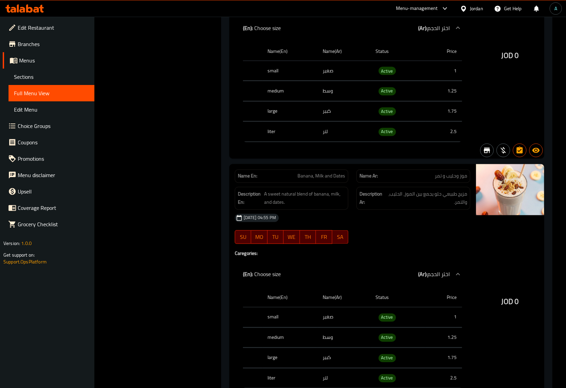
scroll to position [1340, 0]
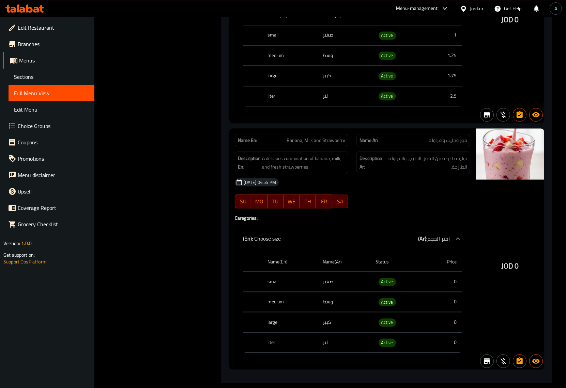
click at [306, 144] on span "Banana, Milk and Strawberry" at bounding box center [316, 140] width 59 height 7
copy span "Banana, Milk and Strawberry"
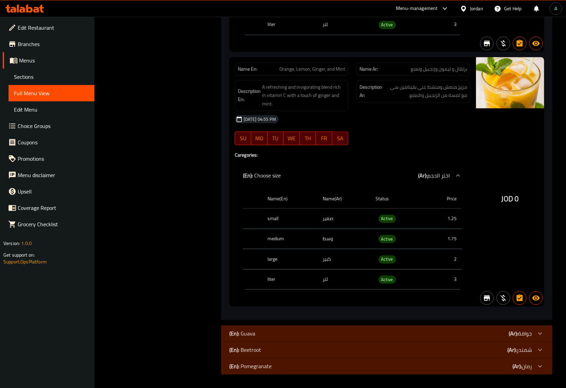
scroll to position [5984, 0]
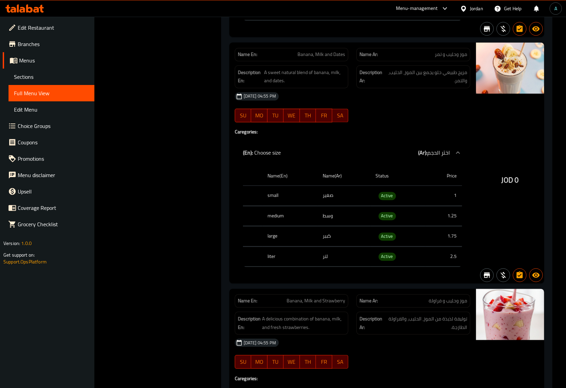
scroll to position [0, 0]
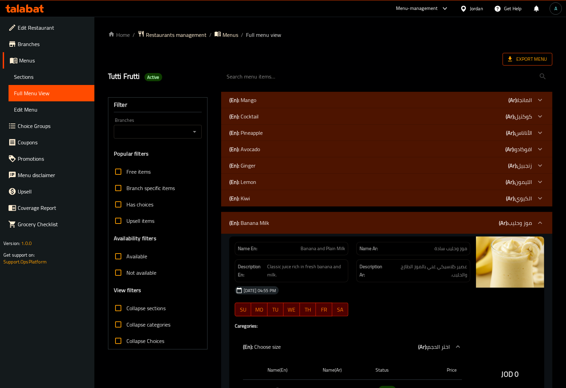
click at [545, 60] on span "Export Menu" at bounding box center [527, 59] width 39 height 9
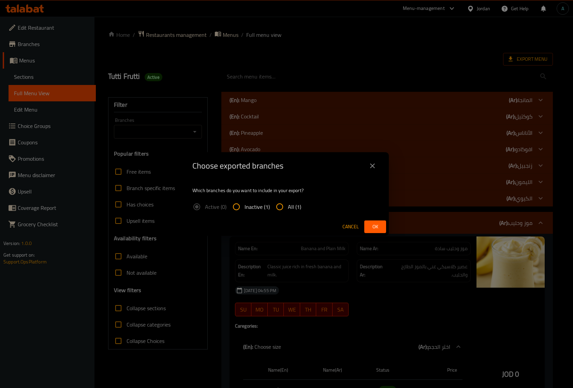
click at [291, 206] on span "All (1)" at bounding box center [294, 207] width 13 height 8
click at [288, 206] on input "All (1)" at bounding box center [279, 206] width 16 height 16
radio input "true"
click at [378, 229] on span "Ok" at bounding box center [375, 226] width 11 height 9
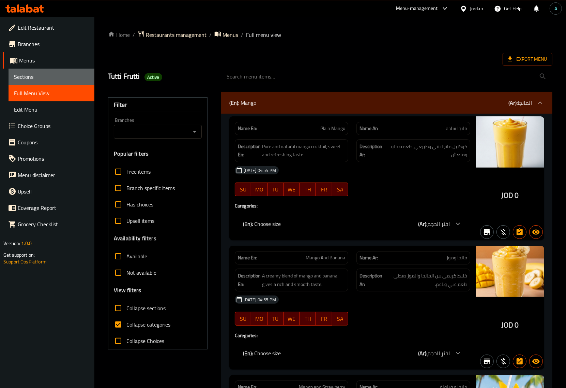
click at [28, 75] on span "Sections" at bounding box center [51, 77] width 75 height 8
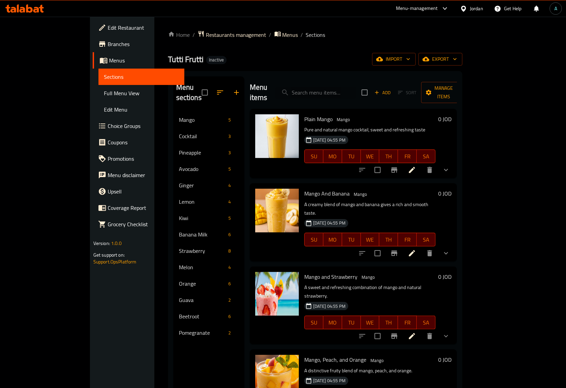
click at [321, 91] on input "search" at bounding box center [316, 93] width 80 height 12
paste input "Banana, Milk and Strawberry"
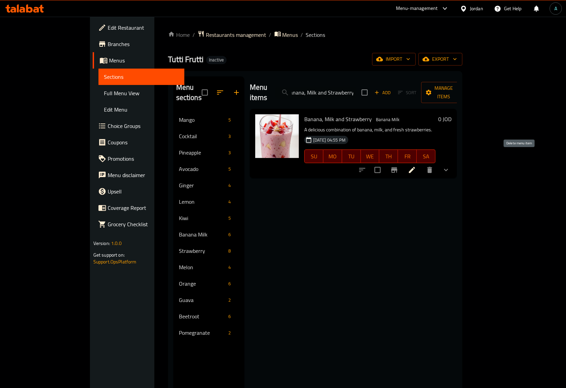
type input "Banana, Milk and Strawberry"
click at [432, 167] on icon "delete" at bounding box center [430, 170] width 5 height 6
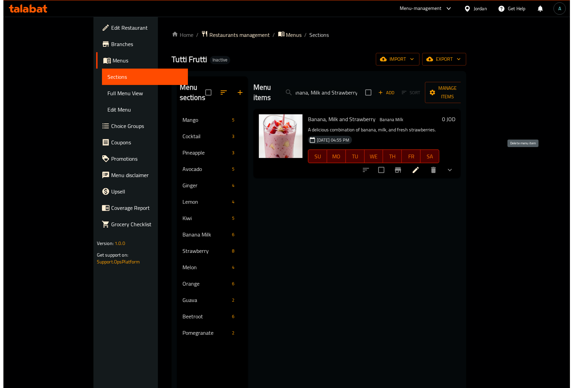
scroll to position [0, 0]
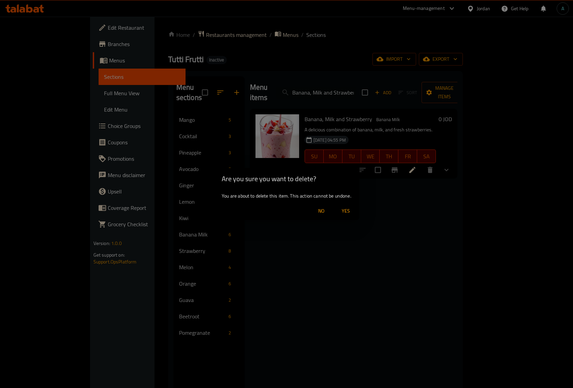
click at [342, 211] on span "Yes" at bounding box center [346, 211] width 16 height 9
